Goal: Navigation & Orientation: Find specific page/section

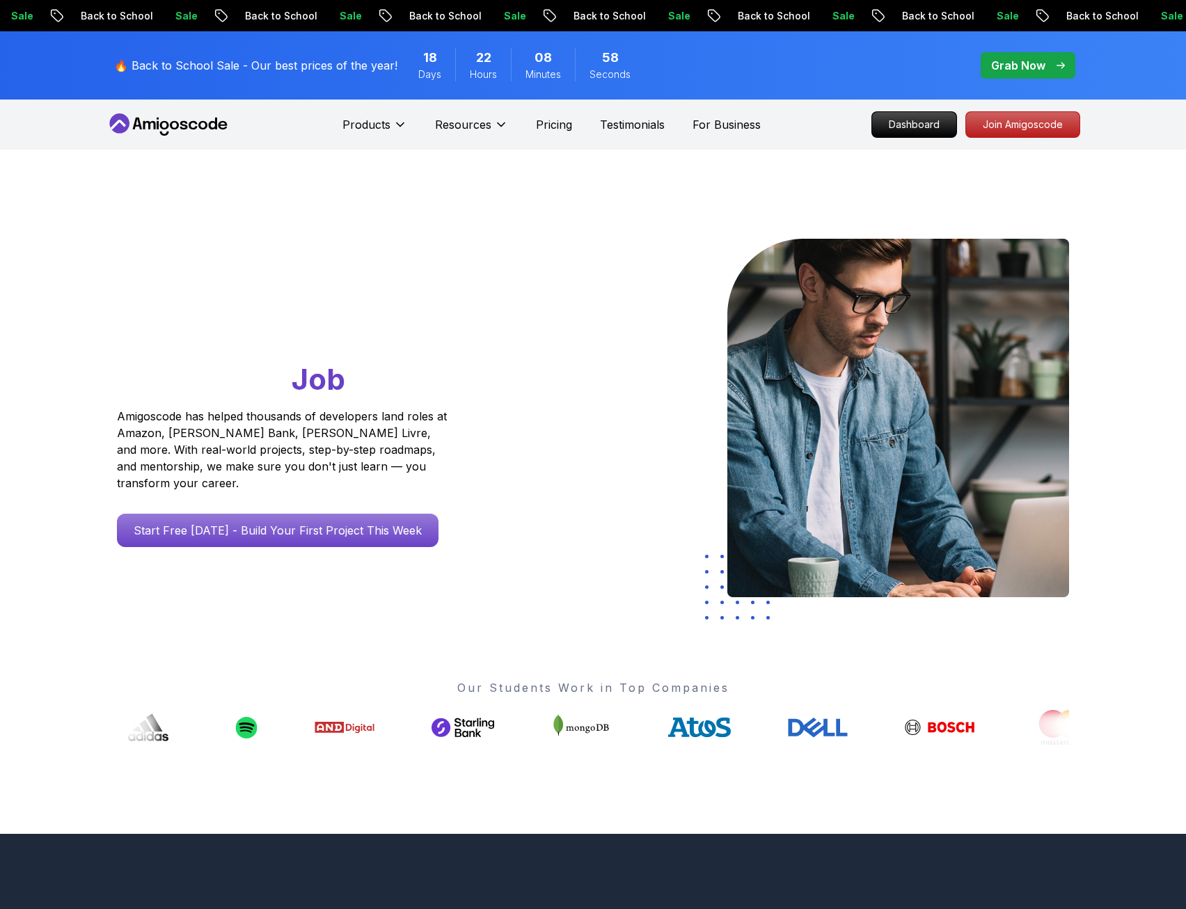
click at [173, 116] on icon at bounding box center [168, 124] width 125 height 22
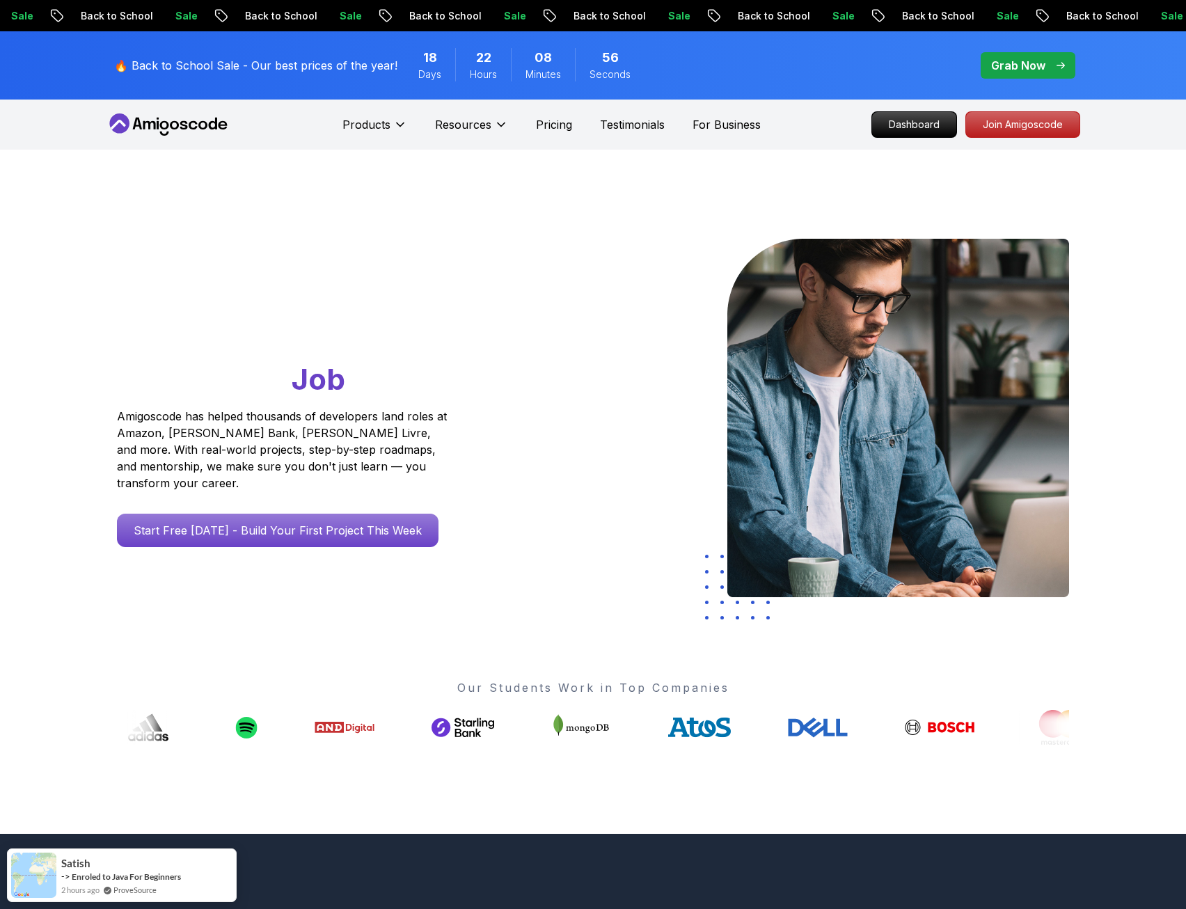
click at [180, 123] on icon at bounding box center [168, 124] width 125 height 22
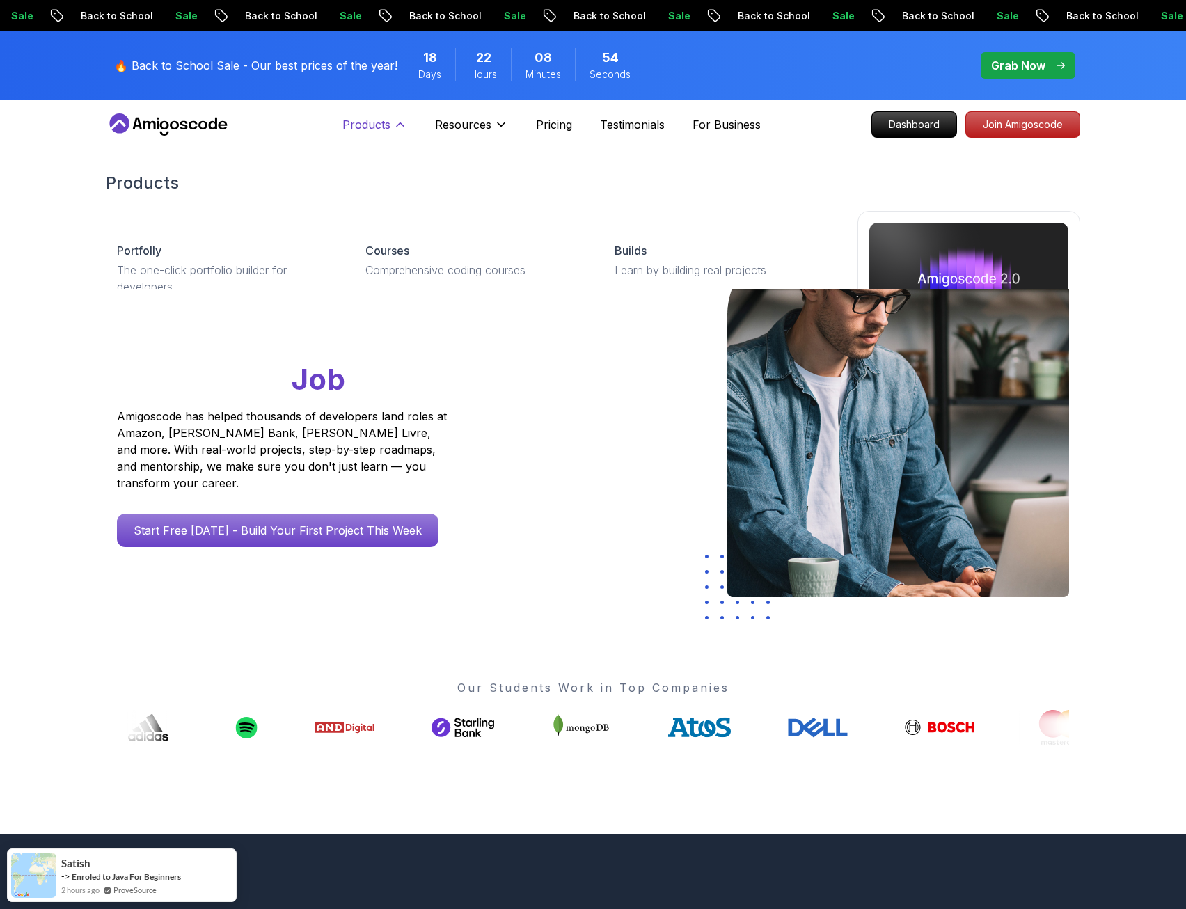
click at [393, 123] on button "Products" at bounding box center [375, 130] width 65 height 28
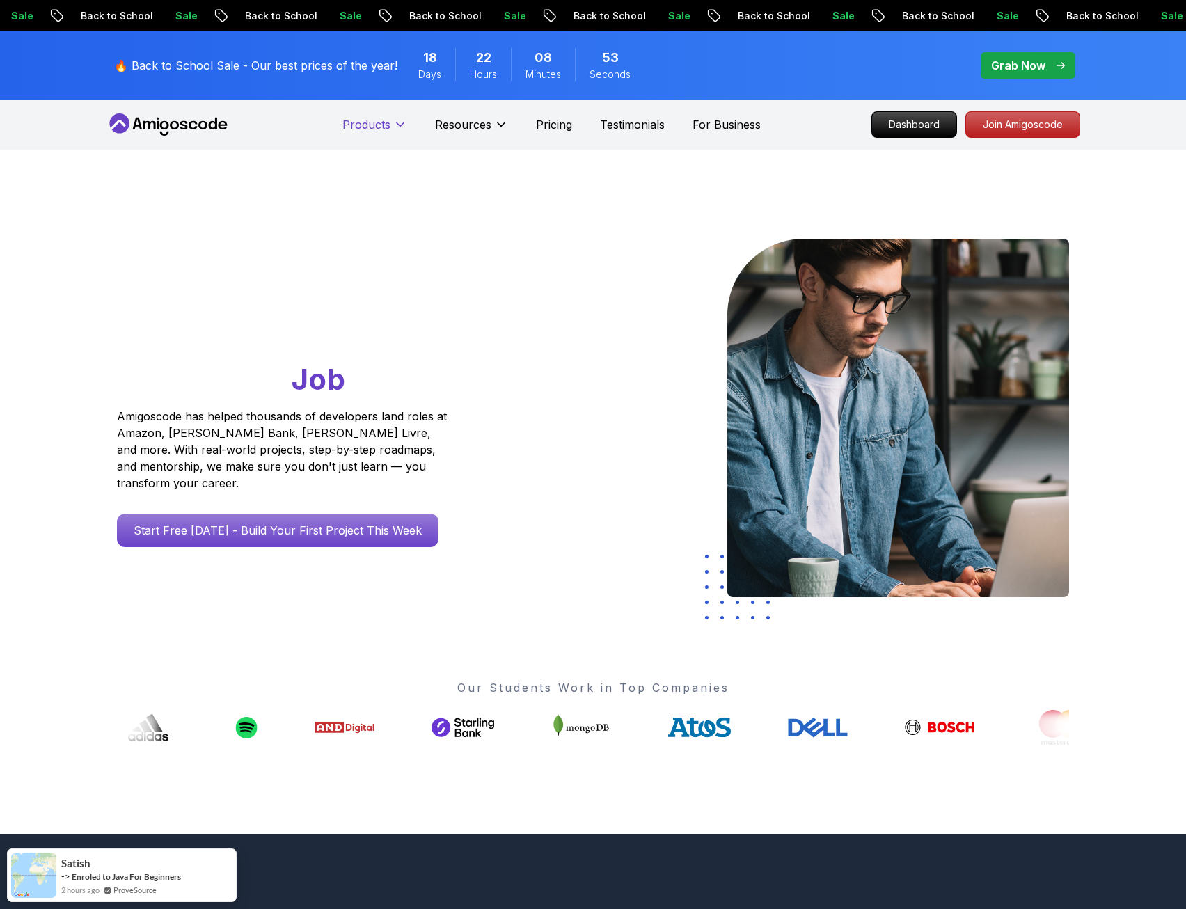
click at [393, 123] on icon at bounding box center [400, 125] width 14 height 14
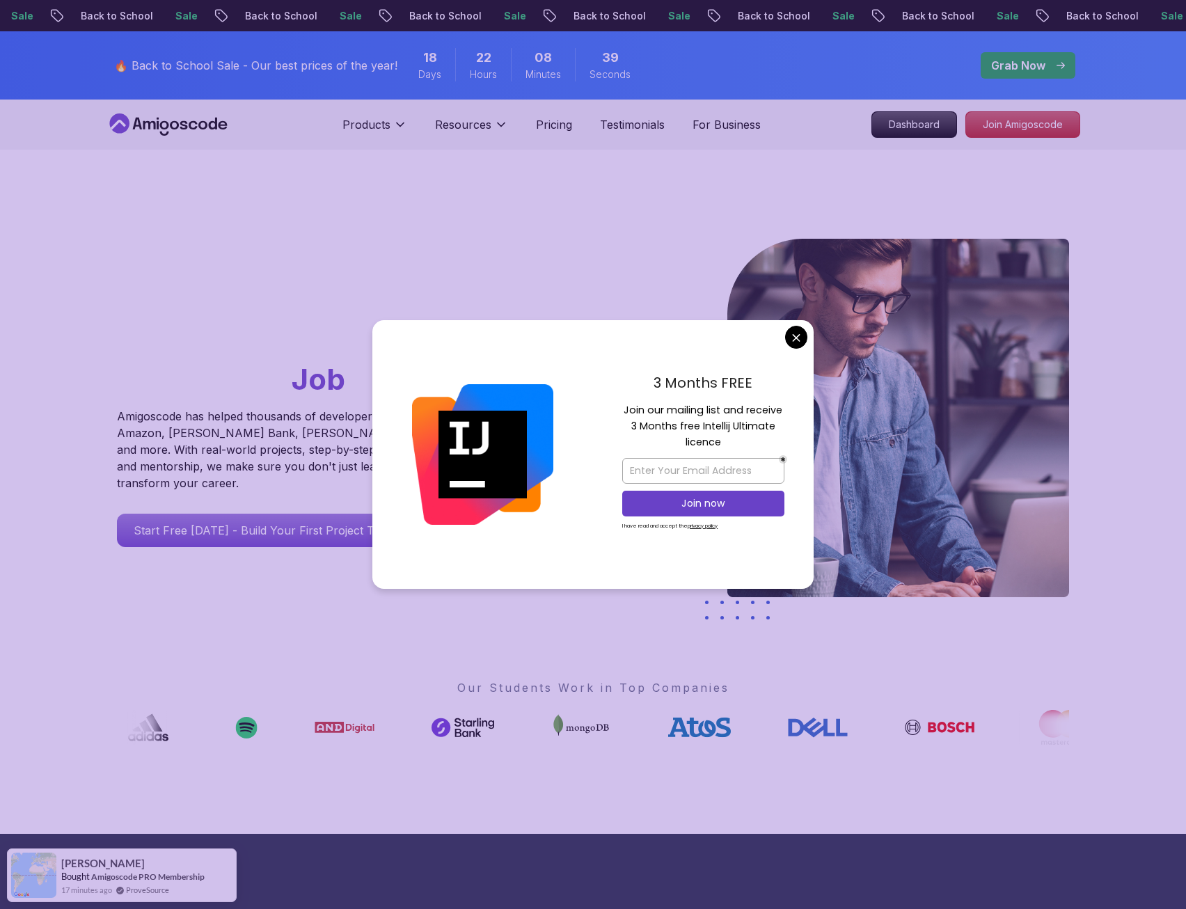
click at [799, 340] on img at bounding box center [899, 418] width 342 height 359
